Goal: Find specific page/section: Find specific page/section

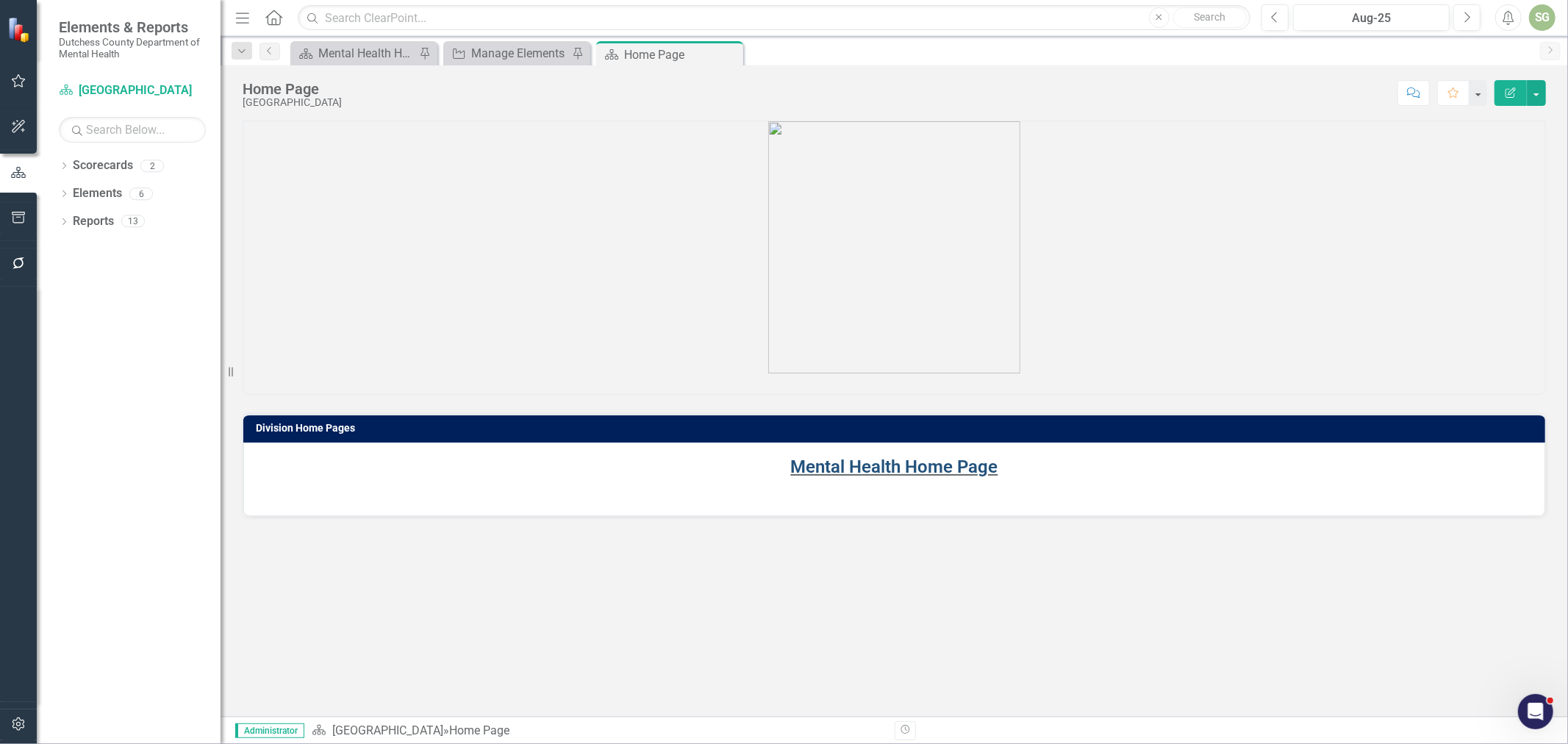
click at [944, 460] on link "Mental Health Home Page" at bounding box center [894, 466] width 207 height 20
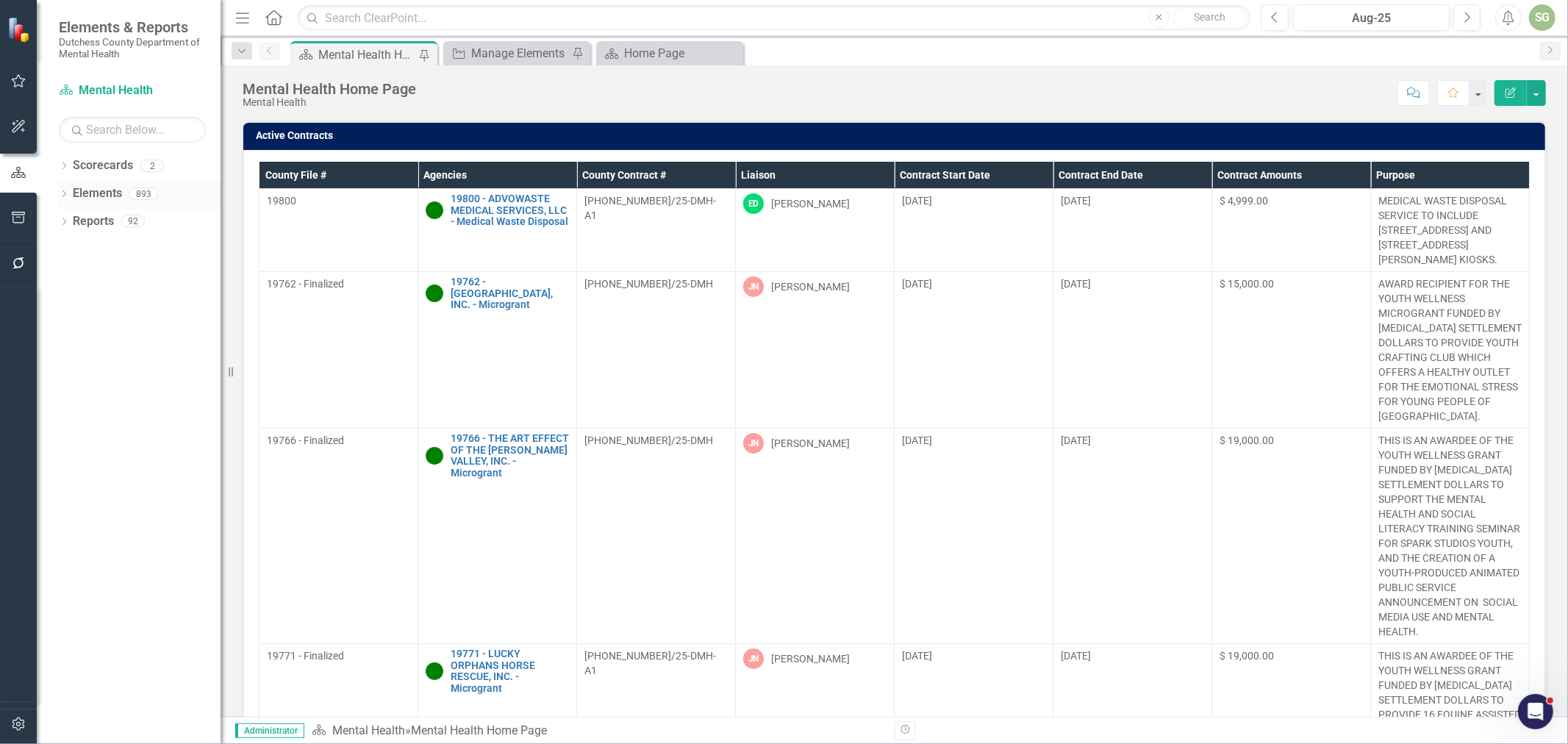
click at [60, 192] on icon "Dropdown" at bounding box center [64, 195] width 11 height 8
click at [130, 252] on link "Agency Agencies" at bounding box center [114, 249] width 69 height 17
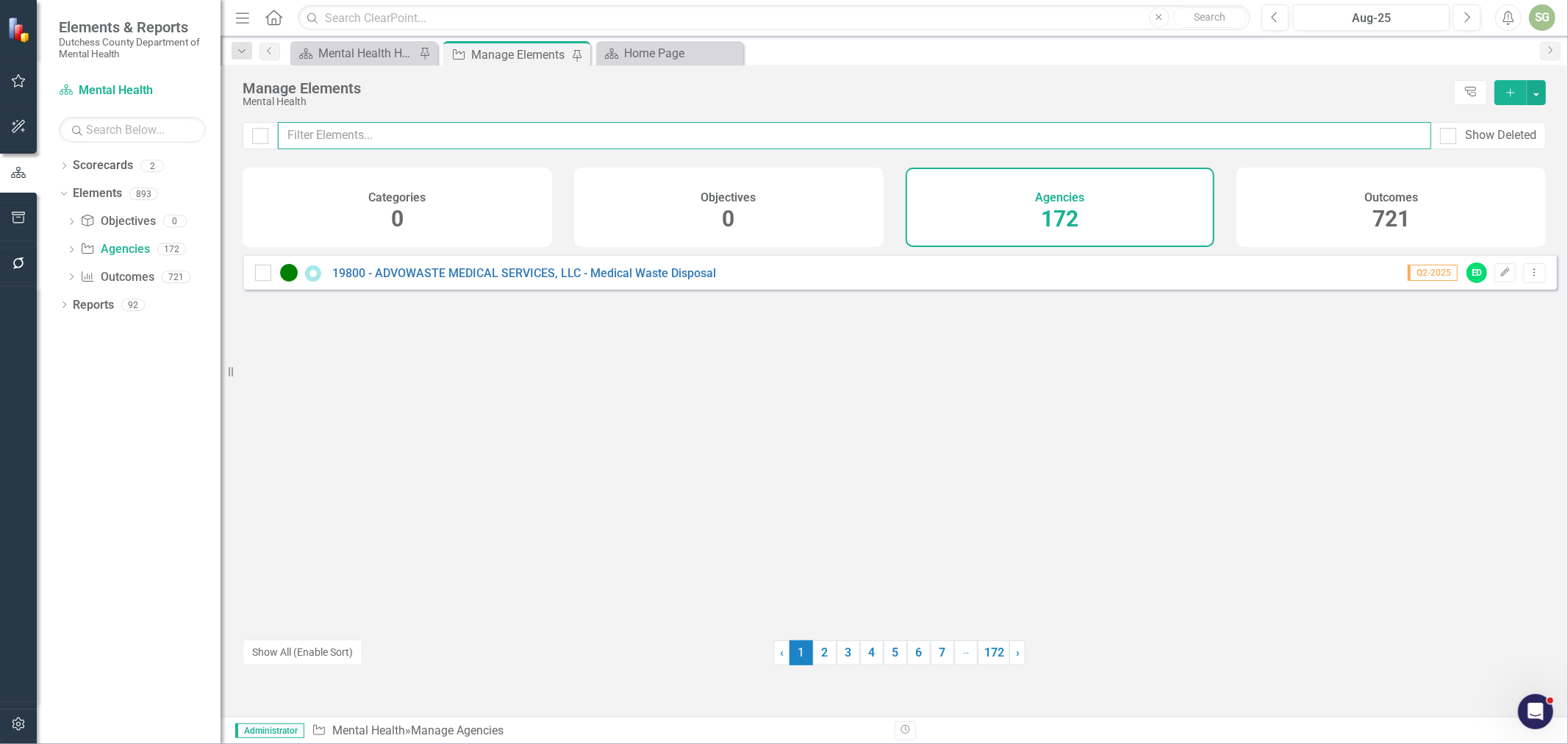
click at [487, 141] on input "text" at bounding box center [854, 136] width 1153 height 27
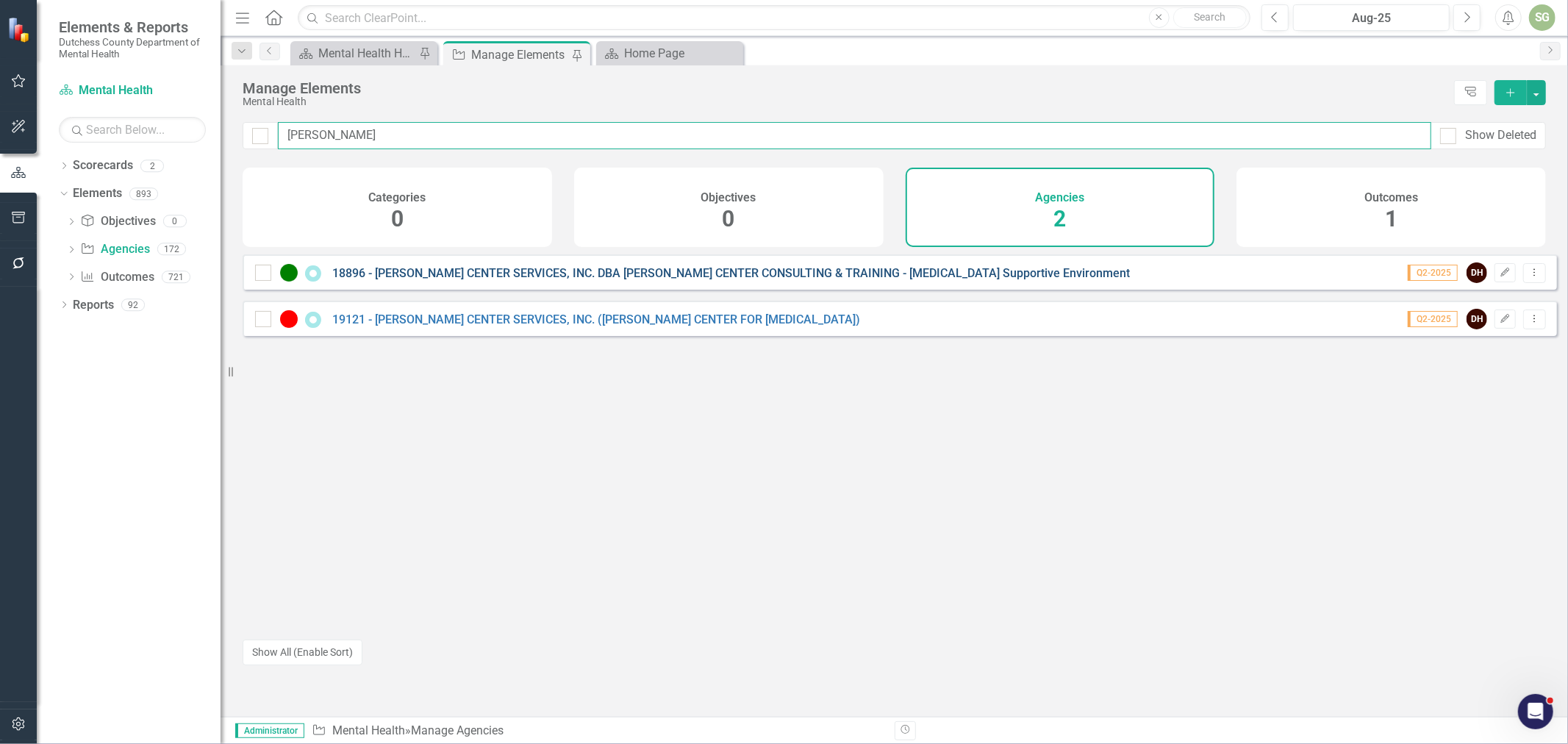
type input "[PERSON_NAME]"
click at [596, 280] on link "18896 - [PERSON_NAME] CENTER SERVICES, INC. DBA [PERSON_NAME] CENTER CONSULTING…" at bounding box center [731, 273] width 798 height 14
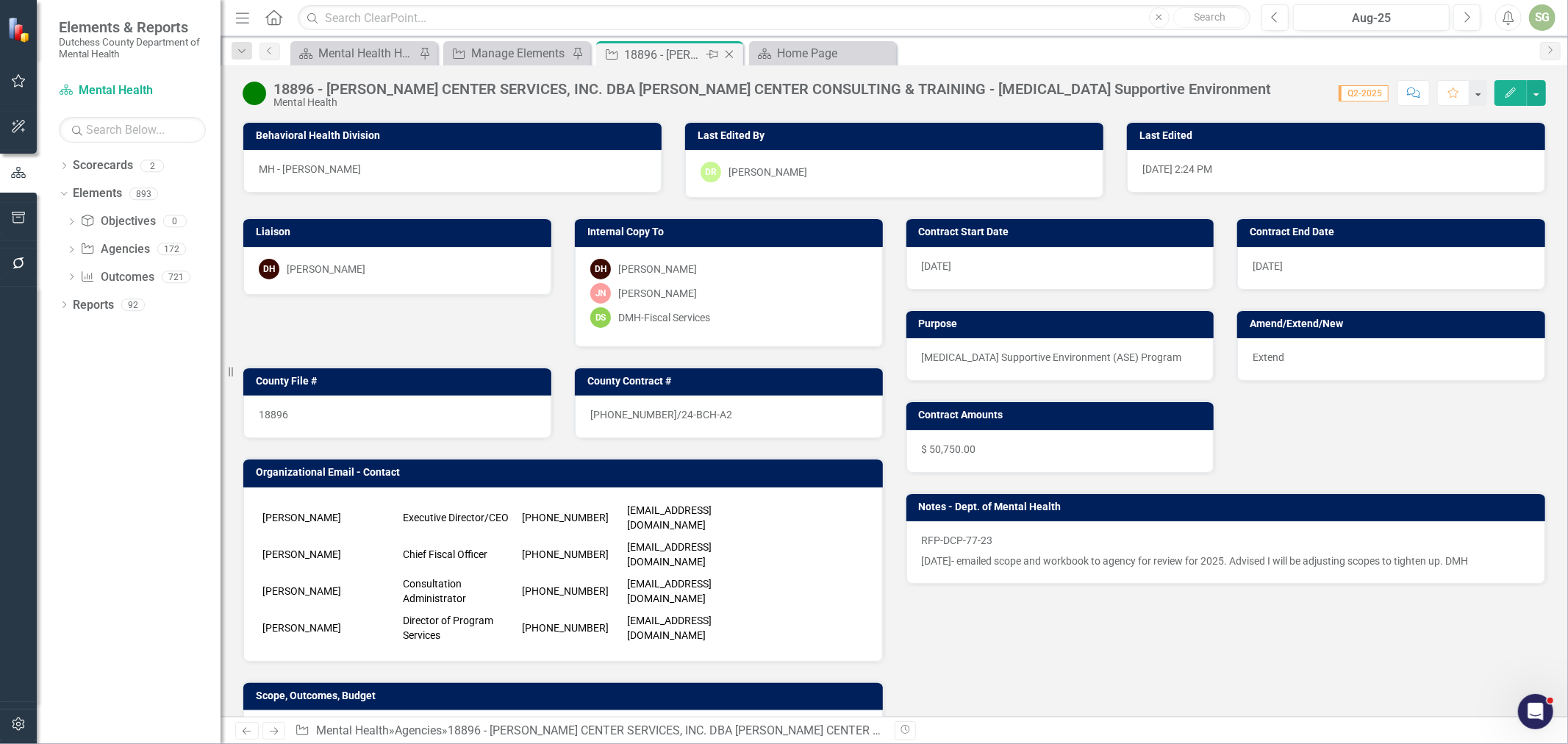
click at [728, 55] on icon "Close" at bounding box center [729, 54] width 15 height 12
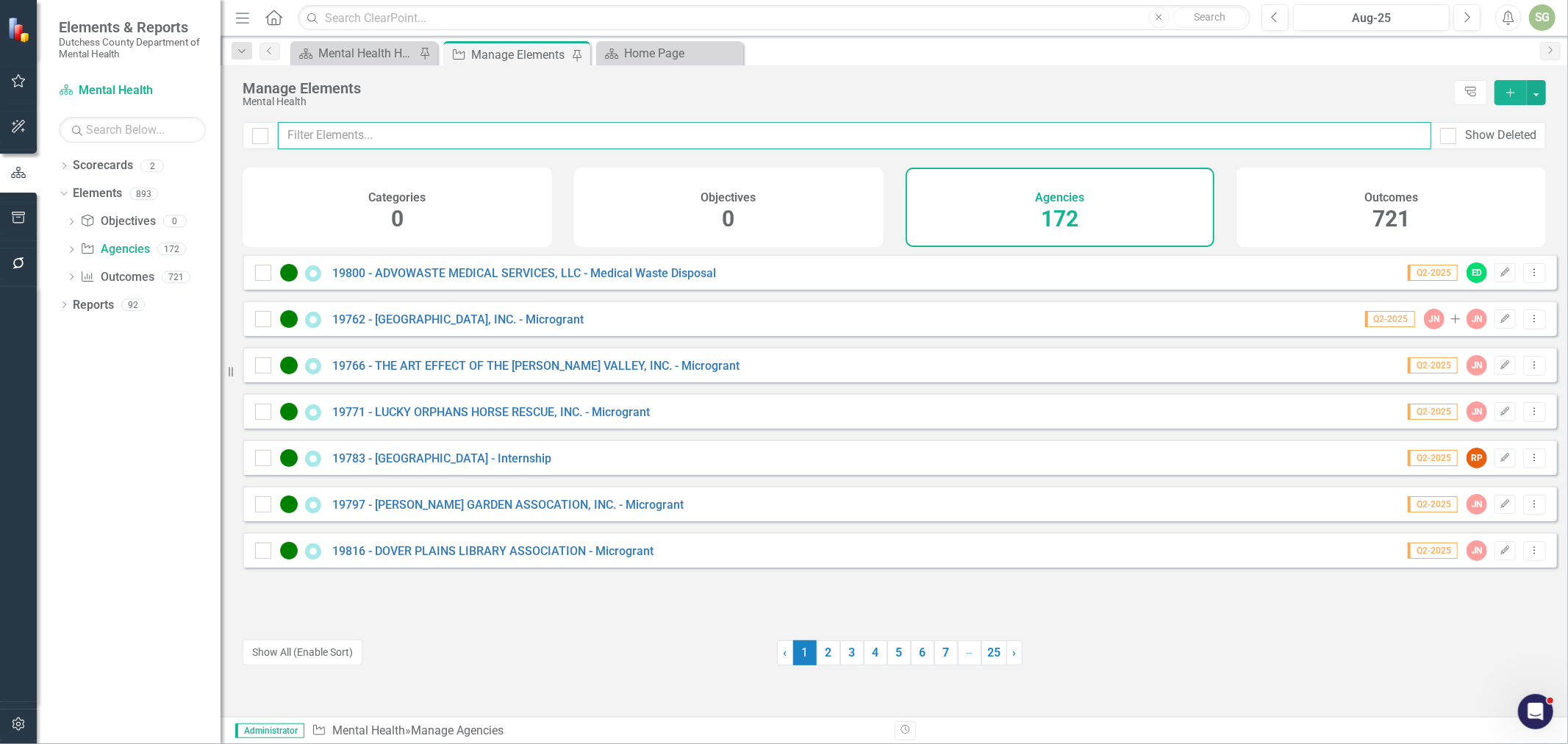
click at [464, 126] on input "text" at bounding box center [854, 136] width 1153 height 27
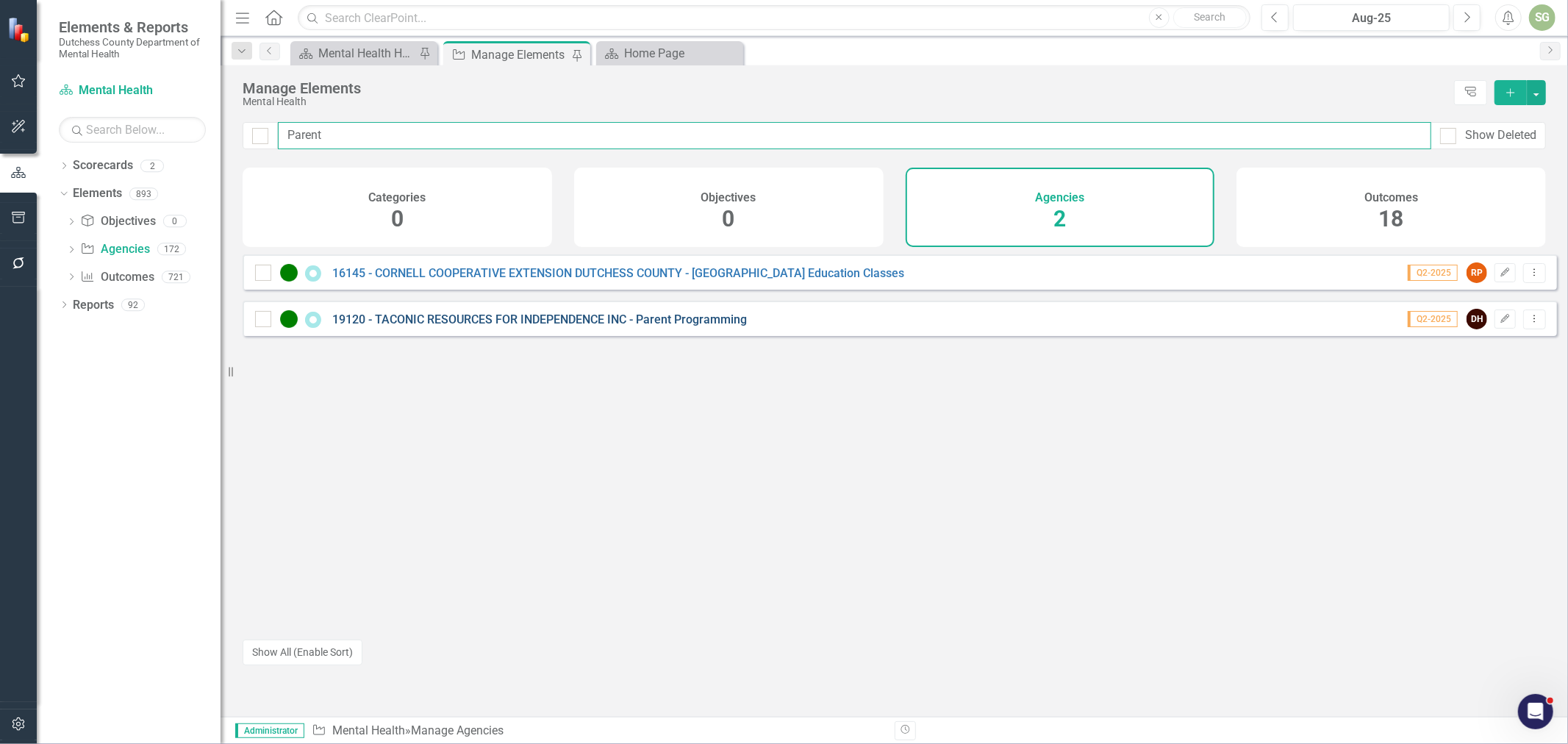
type input "Parent"
click at [588, 326] on link "19120 - TACONIC RESOURCES FOR INDEPENDENCE INC - Parent Programming" at bounding box center [539, 319] width 414 height 14
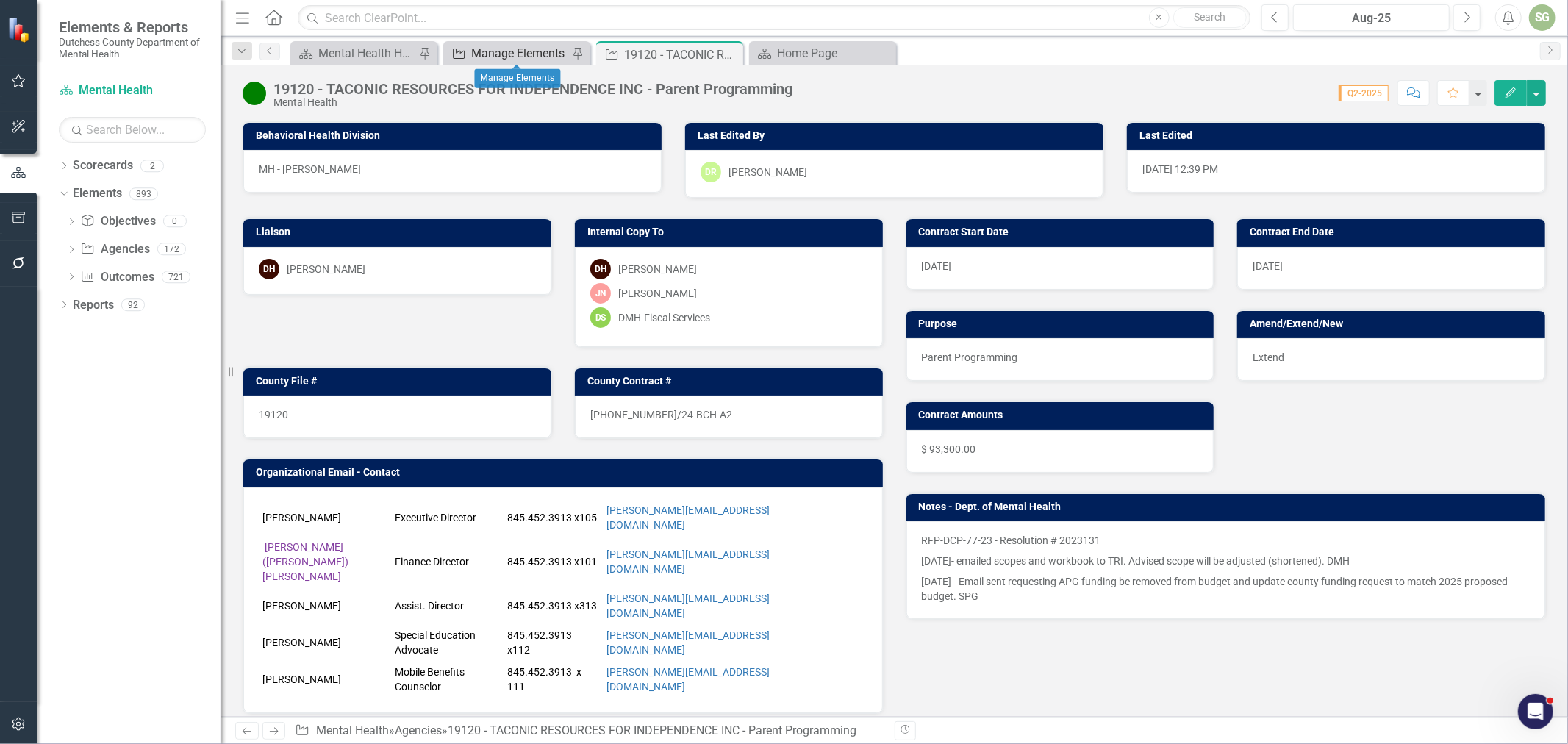
click at [566, 50] on div "Manage Elements" at bounding box center [520, 53] width 97 height 18
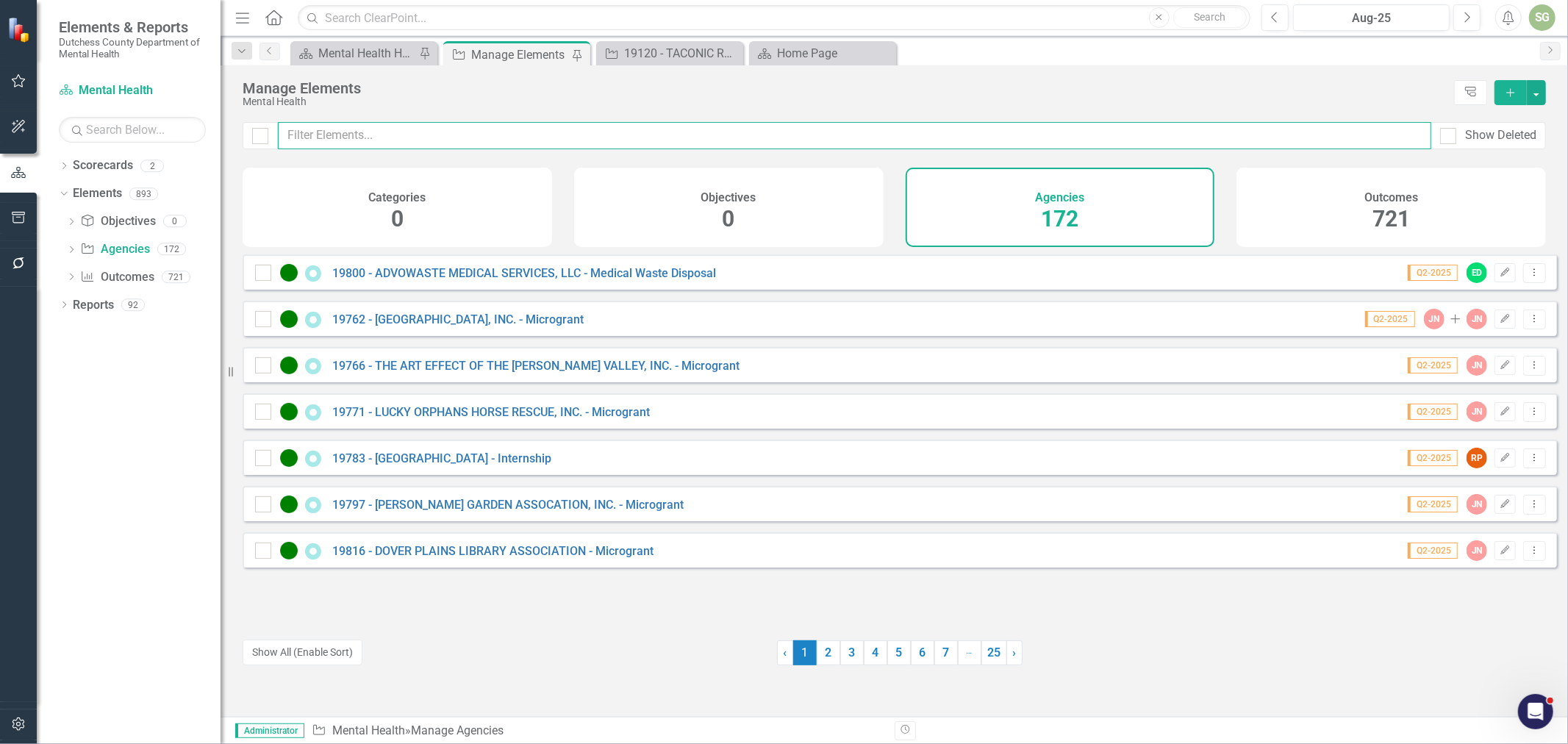
click at [524, 137] on input "text" at bounding box center [854, 136] width 1153 height 27
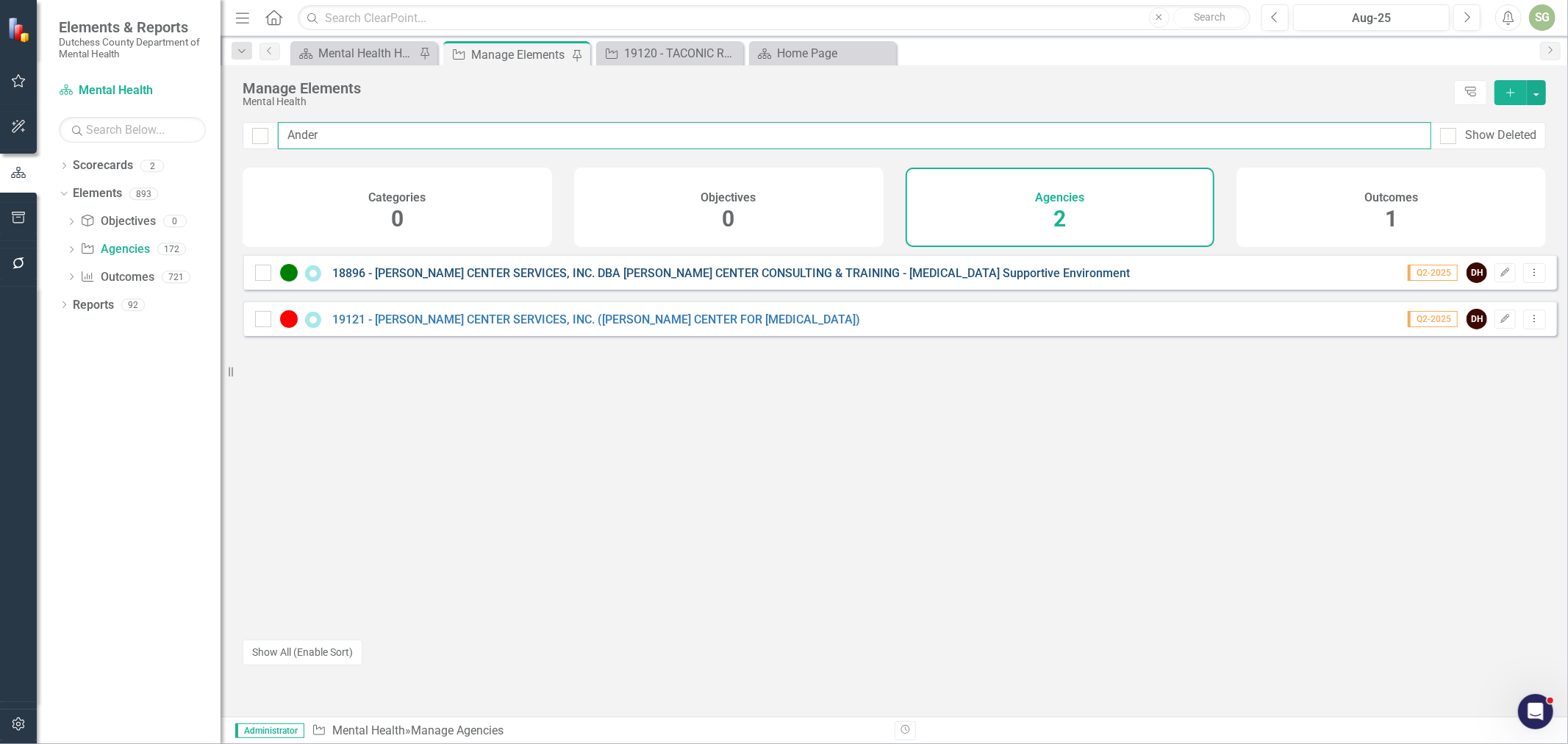
type input "Ander"
click at [720, 280] on link "18896 - [PERSON_NAME] CENTER SERVICES, INC. DBA [PERSON_NAME] CENTER CONSULTING…" at bounding box center [731, 273] width 798 height 14
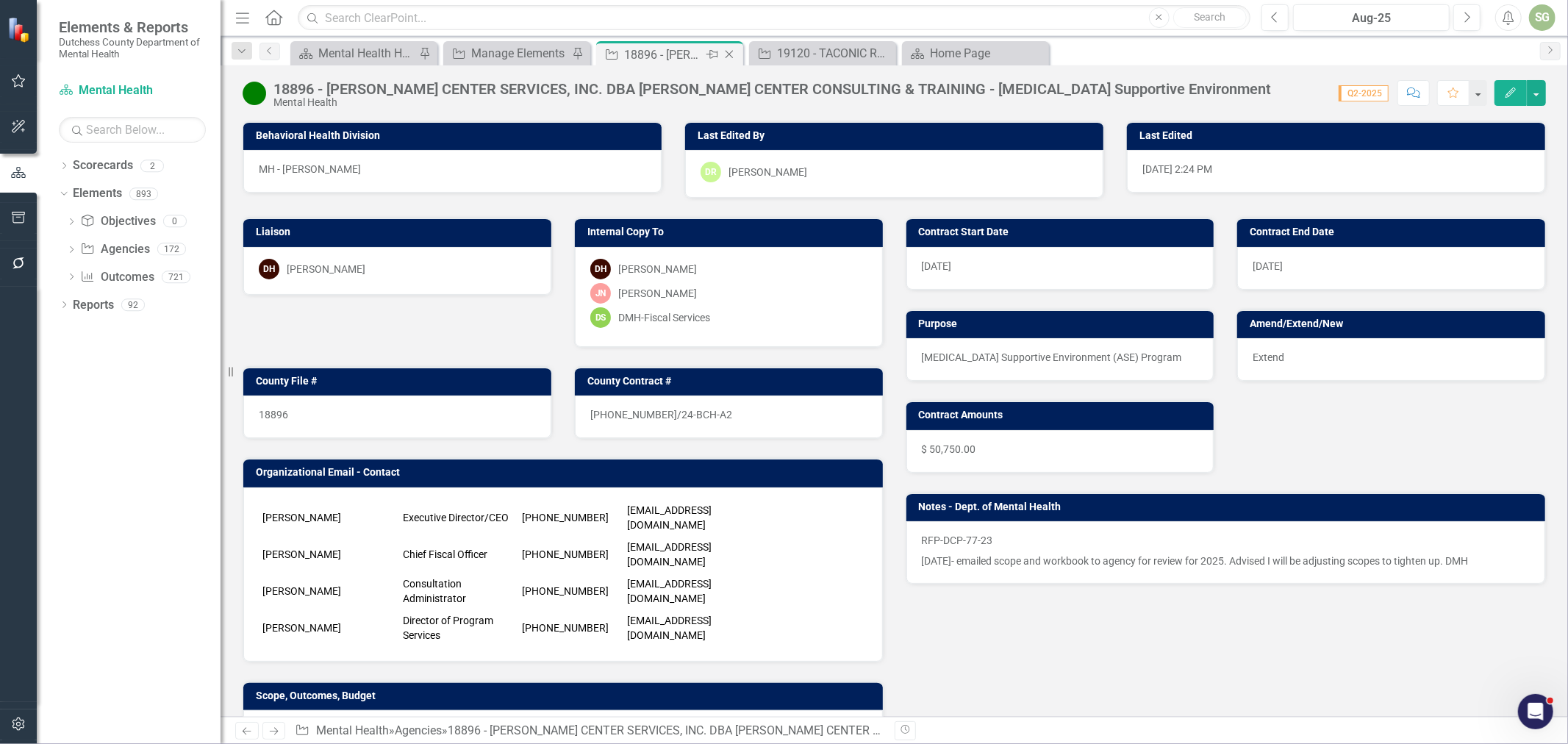
click at [731, 53] on icon "Close" at bounding box center [729, 54] width 15 height 12
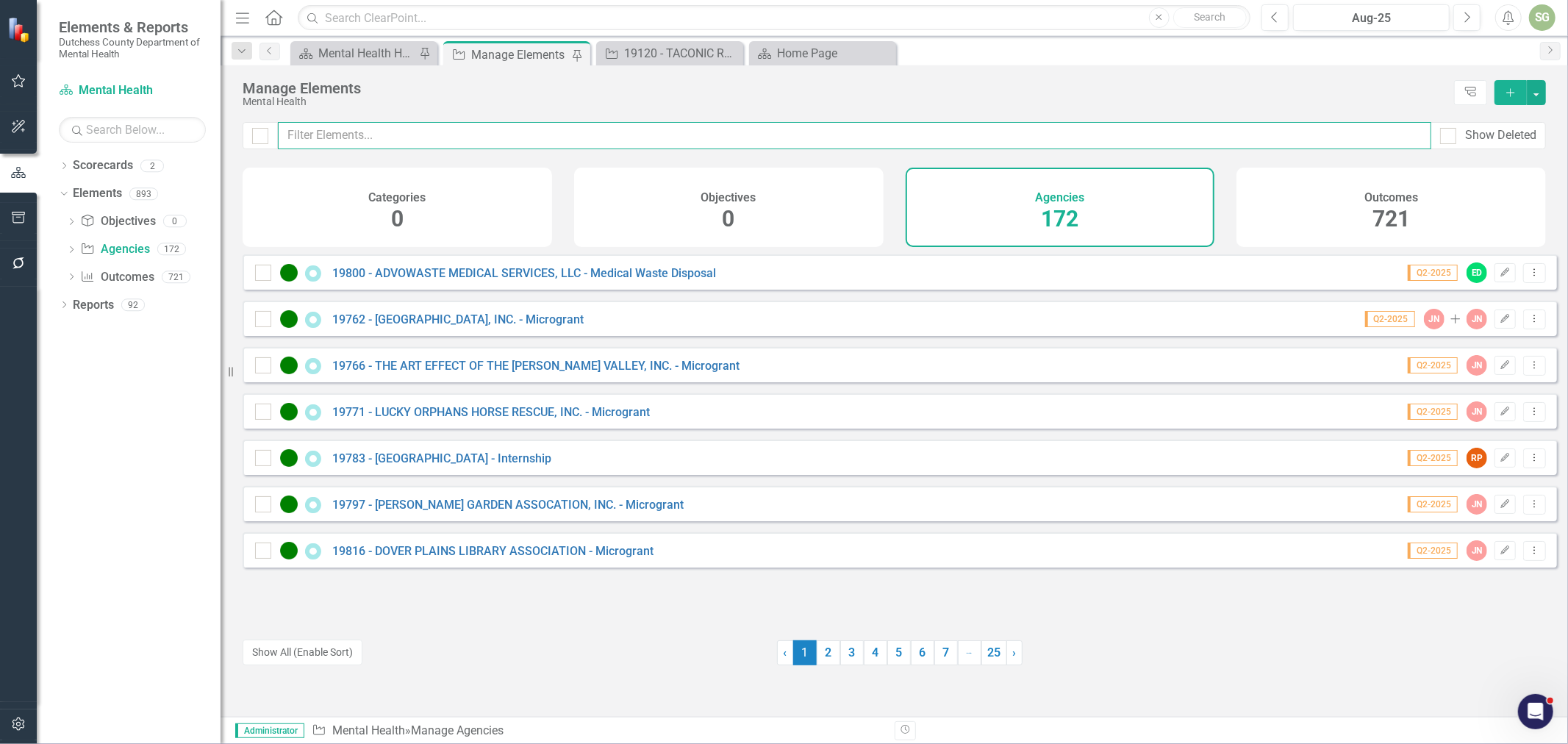
click at [596, 144] on input "text" at bounding box center [854, 136] width 1153 height 27
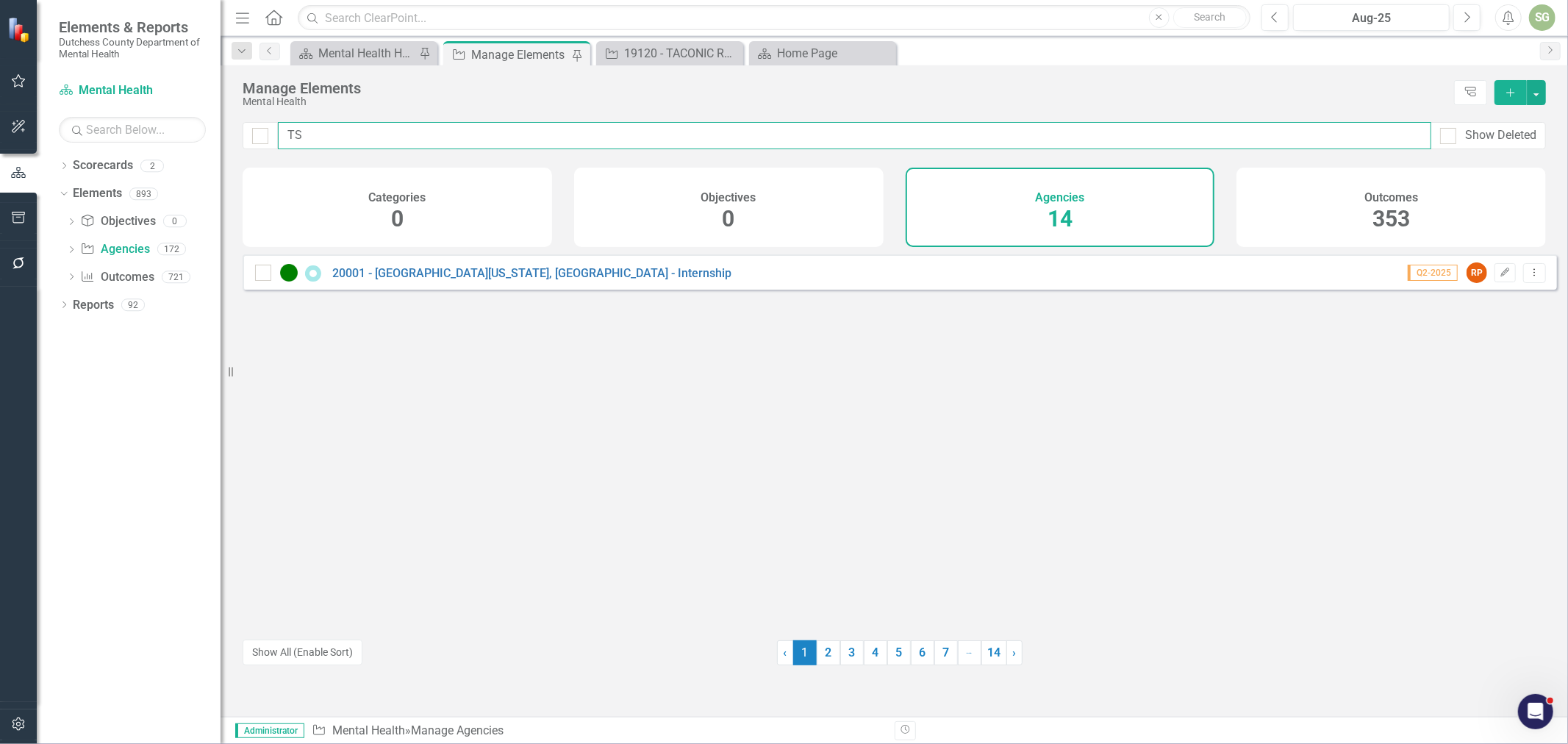
type input "T"
type input "SAF"
click at [608, 280] on link "20152 - MENTAL HEALTH AMERICA OF DUTCHESS COUNTY, INC. - OASAS SAFA" at bounding box center [545, 273] width 425 height 14
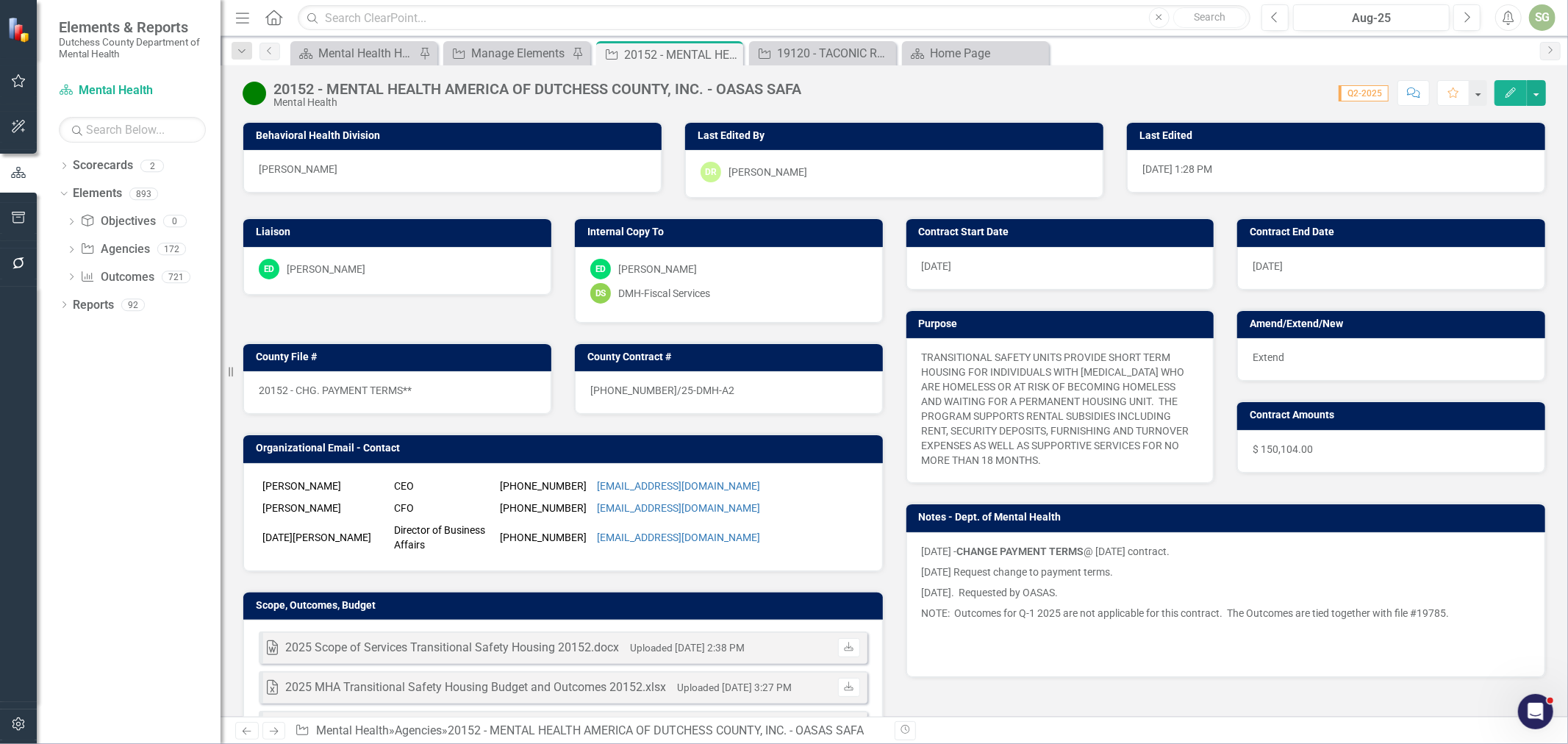
scroll to position [81, 0]
